Goal: Browse casually

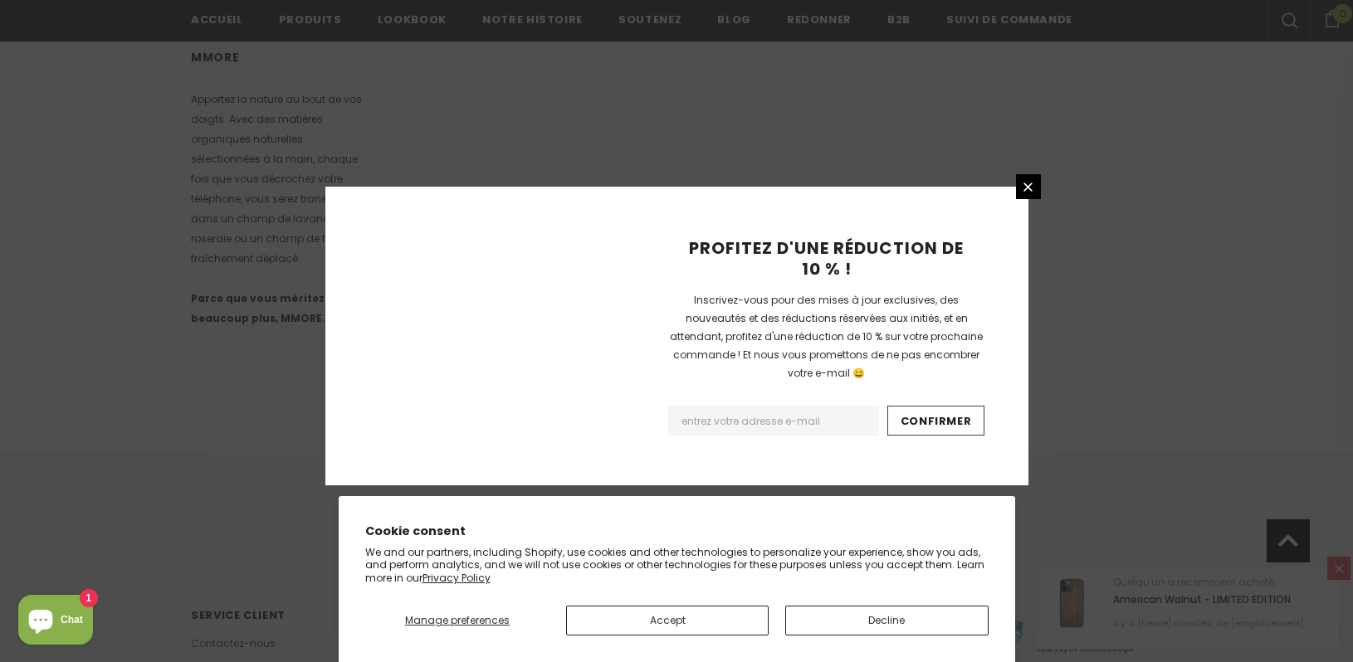
scroll to position [1079, 0]
